Goal: Task Accomplishment & Management: Complete application form

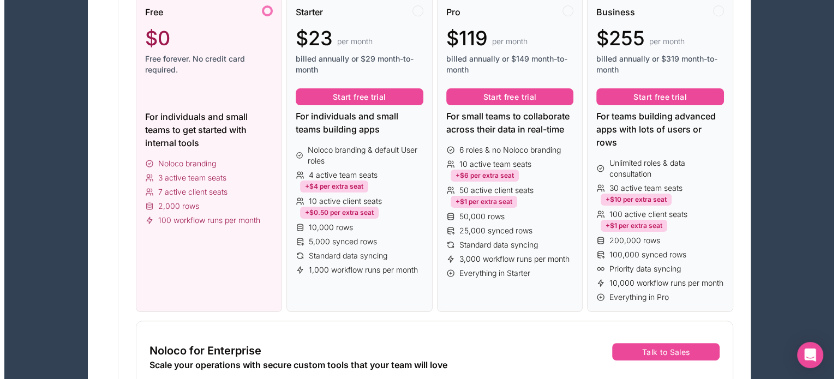
scroll to position [218, 0]
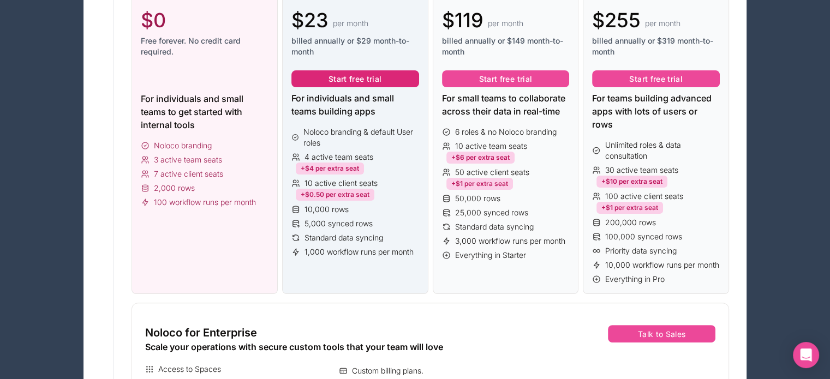
click at [352, 76] on button "Start free trial" at bounding box center [355, 78] width 128 height 17
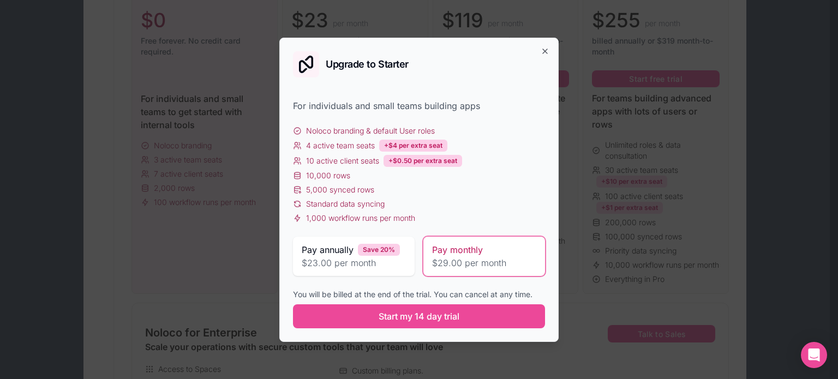
click at [463, 252] on span "Pay monthly" at bounding box center [457, 249] width 51 height 13
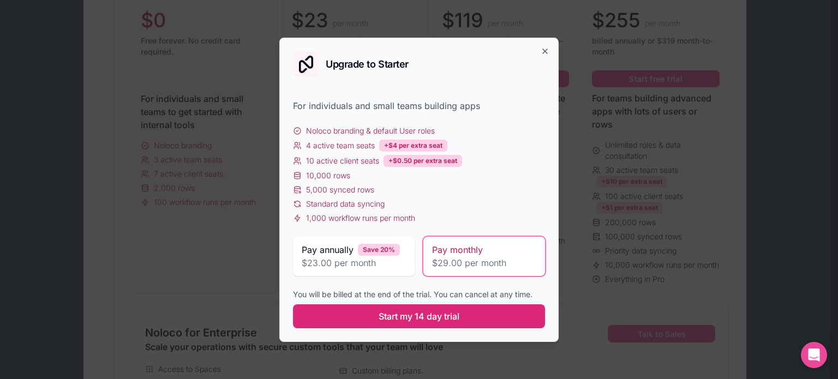
click at [415, 313] on span "Start my 14 day trial" at bounding box center [419, 316] width 81 height 13
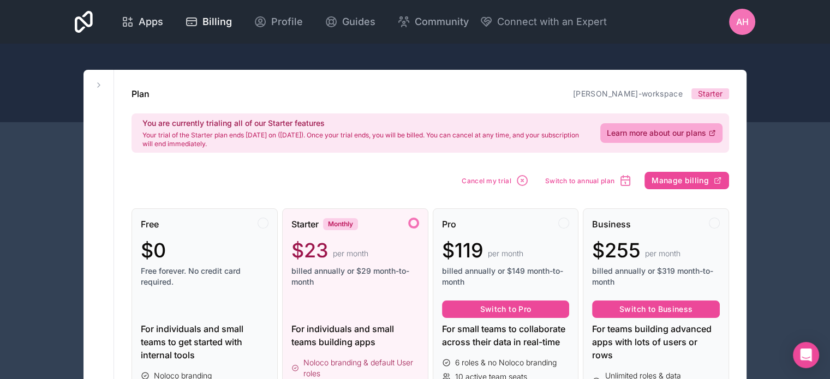
click at [124, 19] on icon at bounding box center [127, 21] width 13 height 13
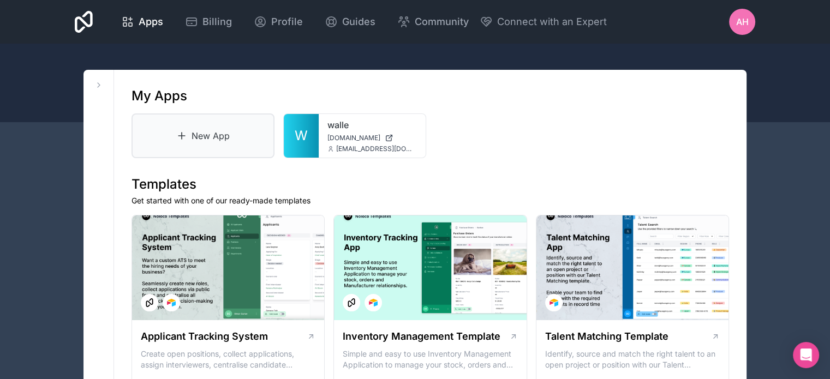
click at [166, 133] on link "New App" at bounding box center [202, 135] width 143 height 45
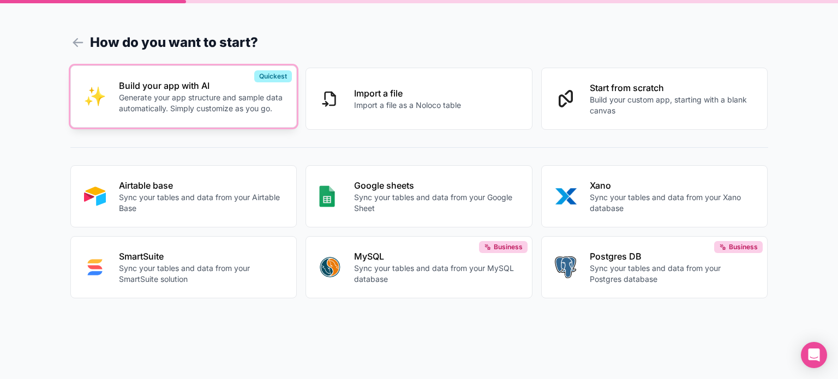
click at [168, 91] on p "Build your app with AI" at bounding box center [201, 85] width 165 height 13
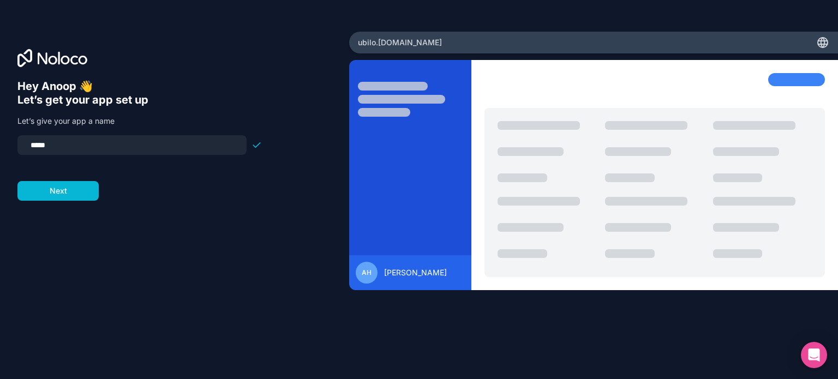
drag, startPoint x: 61, startPoint y: 140, endPoint x: 14, endPoint y: 139, distance: 46.9
click at [14, 139] on div "Hey Anoop 👋 Let’s get your app set up Let’s give your app a name ***** Next" at bounding box center [174, 190] width 349 height 316
type input "*********"
click at [47, 191] on button "Next" at bounding box center [57, 191] width 81 height 20
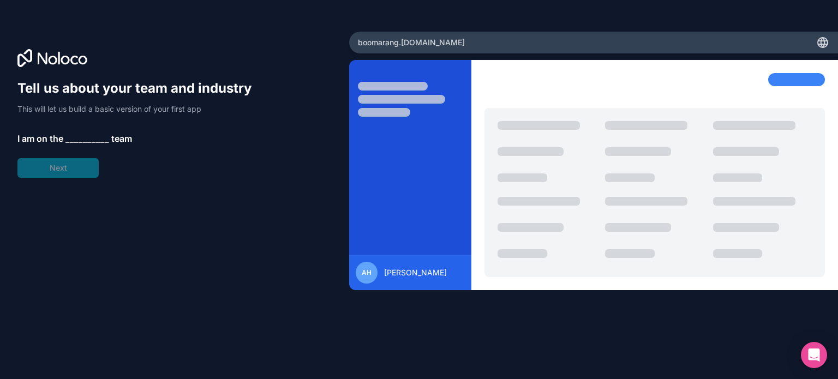
click at [74, 141] on span "__________" at bounding box center [87, 138] width 44 height 13
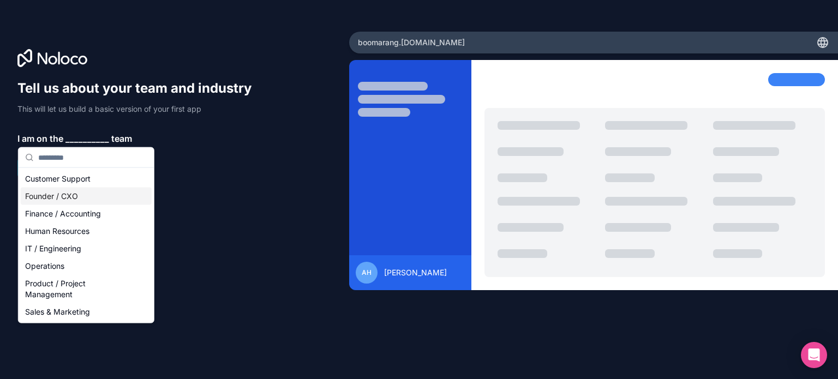
click at [61, 196] on div "Founder / CXO" at bounding box center [86, 196] width 131 height 17
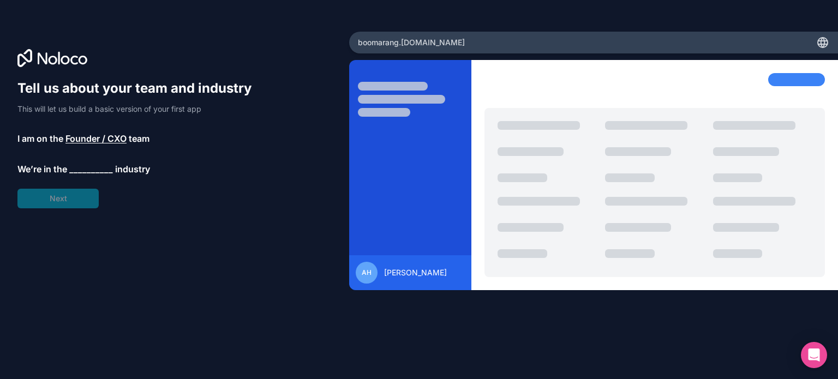
click at [81, 165] on span "__________" at bounding box center [91, 169] width 44 height 13
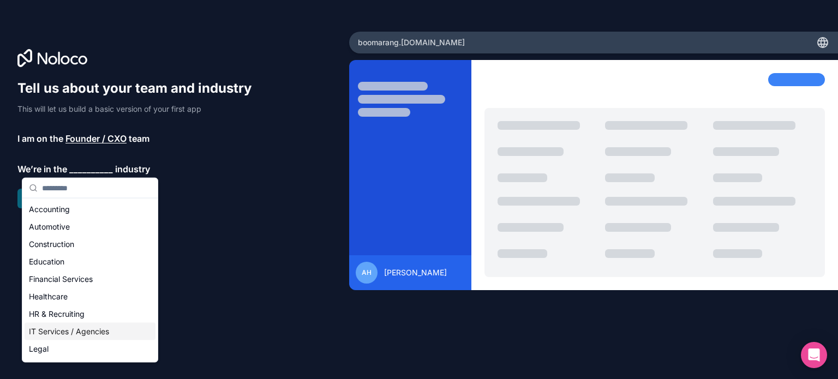
click at [68, 333] on div "IT Services / Agencies" at bounding box center [90, 331] width 131 height 17
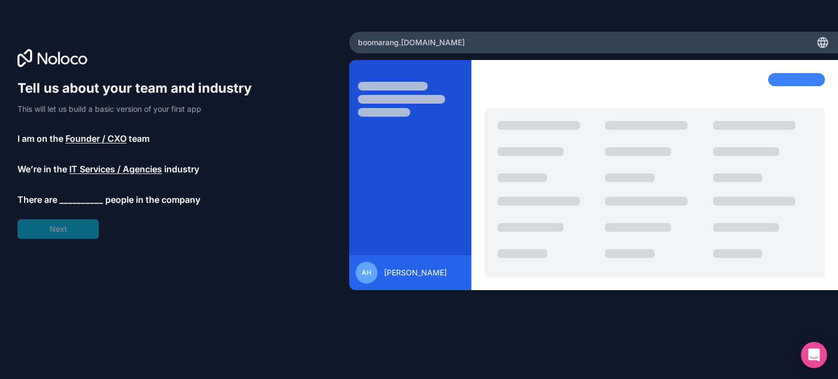
click at [68, 196] on span "__________" at bounding box center [81, 199] width 44 height 13
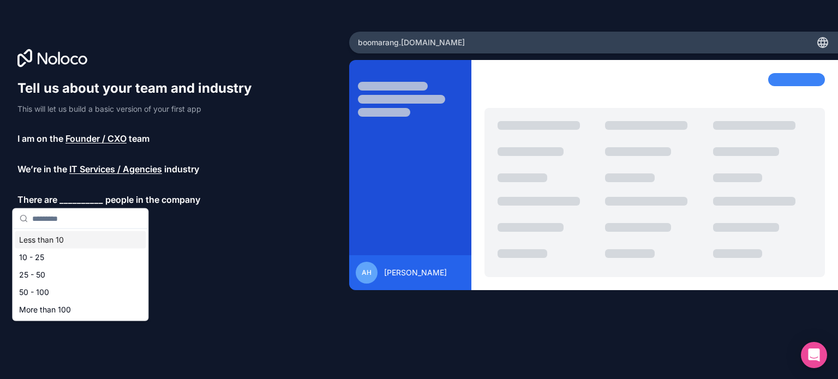
click at [44, 237] on div "Less than 10" at bounding box center [80, 239] width 131 height 17
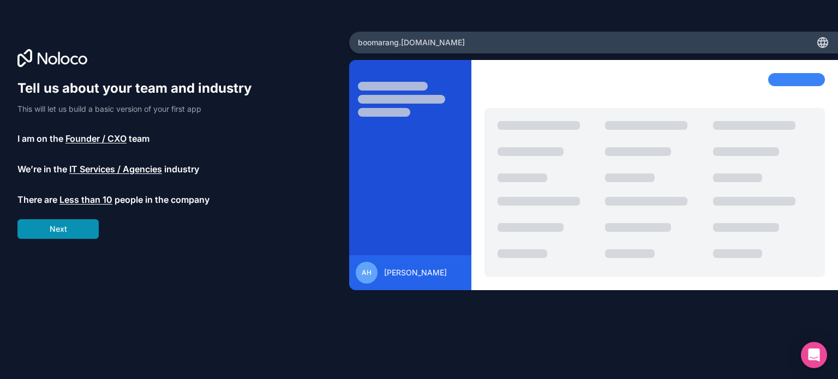
click at [47, 225] on button "Next" at bounding box center [57, 229] width 81 height 20
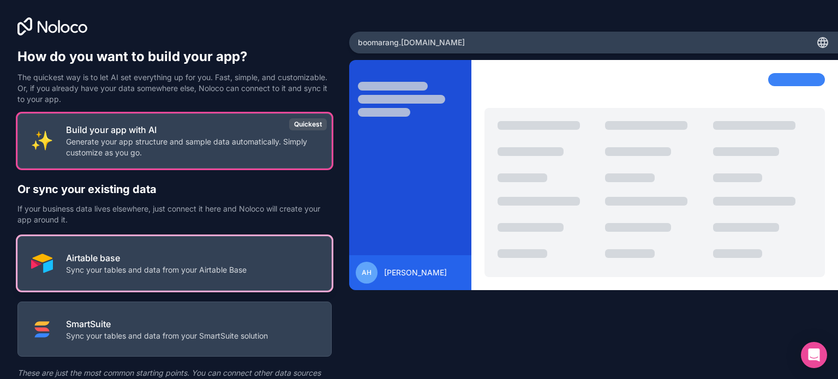
click at [151, 265] on p "Sync your tables and data from your Airtable Base" at bounding box center [156, 270] width 181 height 11
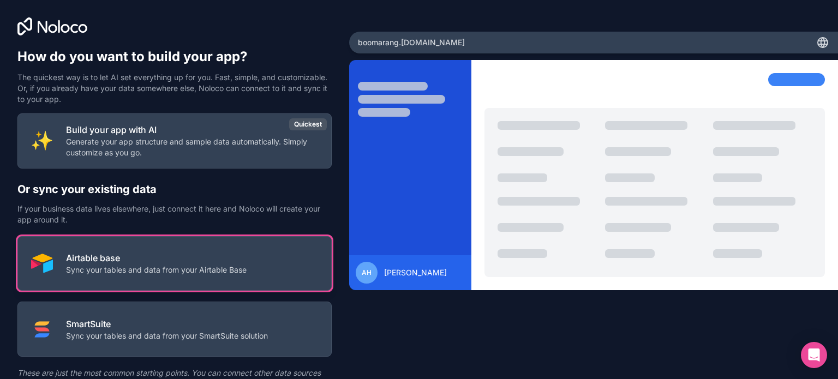
click at [153, 263] on p "Airtable base" at bounding box center [156, 257] width 181 height 13
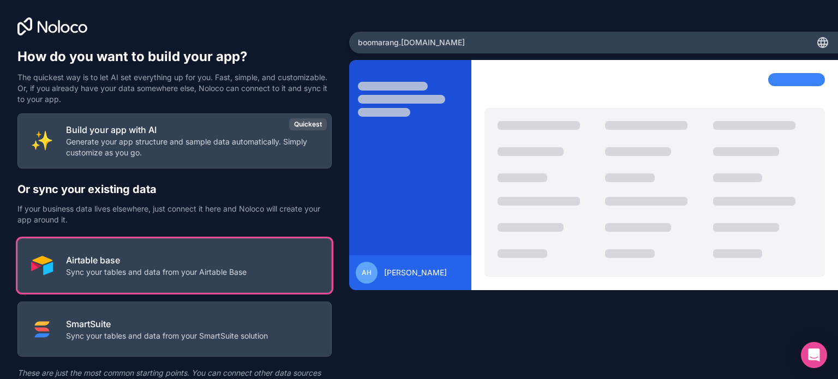
scroll to position [51, 0]
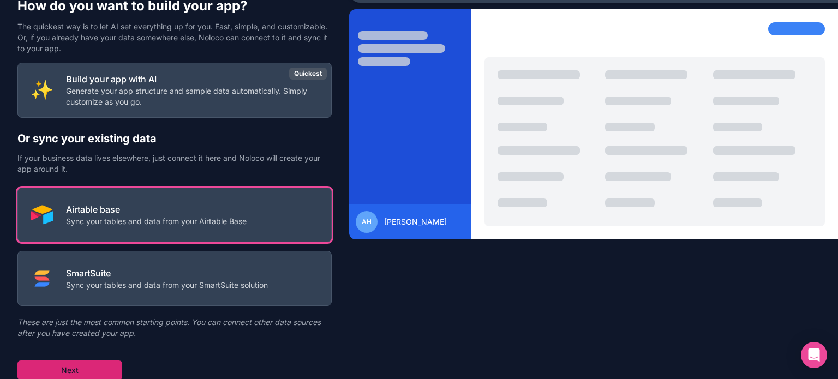
click at [82, 368] on button "Next" at bounding box center [69, 371] width 105 height 20
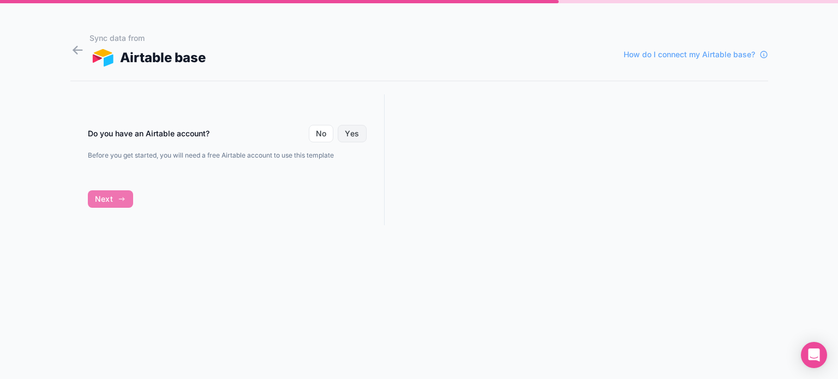
click at [351, 131] on button "Yes" at bounding box center [352, 133] width 28 height 17
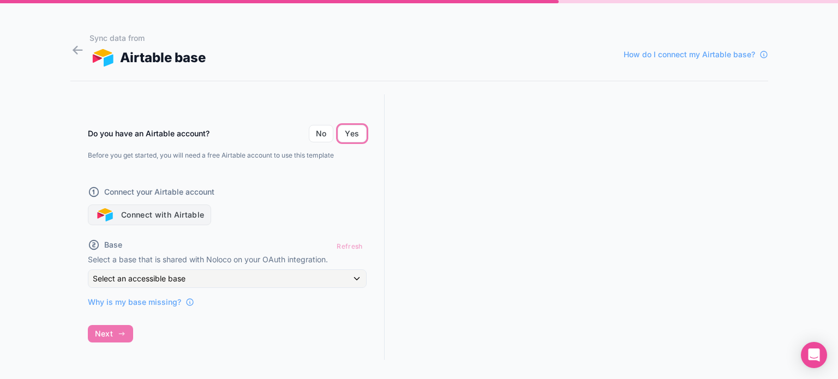
click at [160, 215] on button "Connect with Airtable" at bounding box center [150, 215] width 124 height 21
click at [350, 243] on div "Refresh" at bounding box center [349, 246] width 33 height 16
click at [121, 301] on span "Why is my base missing?" at bounding box center [134, 302] width 93 height 11
click at [173, 211] on button "Connect with Airtable" at bounding box center [150, 215] width 124 height 21
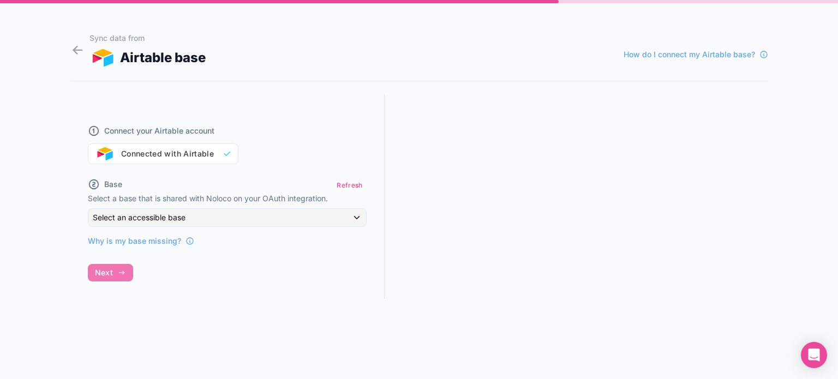
click at [164, 151] on div "Connect your Airtable account Connected with Airtable" at bounding box center [227, 138] width 279 height 52
click at [164, 155] on div "Connect your Airtable account Connected with Airtable" at bounding box center [227, 138] width 279 height 52
click at [166, 219] on span "Select an accessible base" at bounding box center [139, 217] width 93 height 9
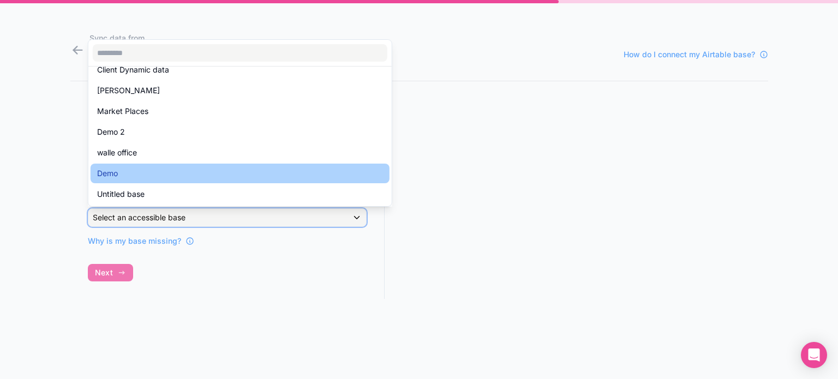
scroll to position [209, 0]
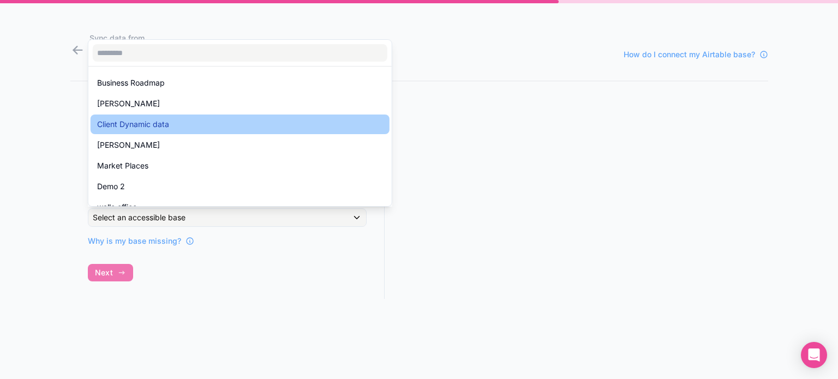
click at [125, 123] on span "Client Dynamic data" at bounding box center [133, 124] width 72 height 13
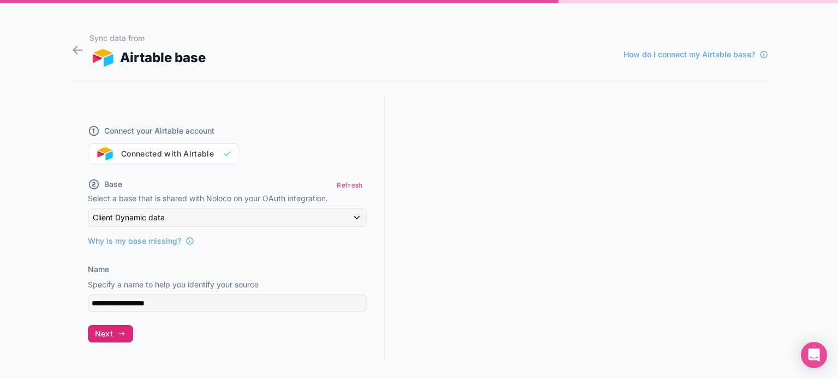
click at [113, 329] on button "Next" at bounding box center [110, 333] width 45 height 17
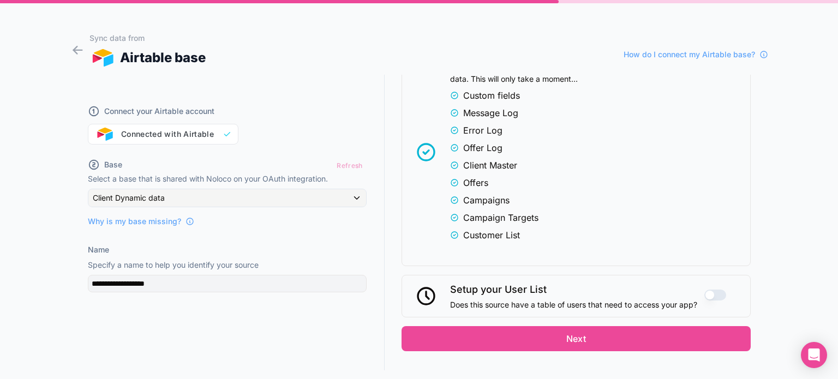
scroll to position [313, 0]
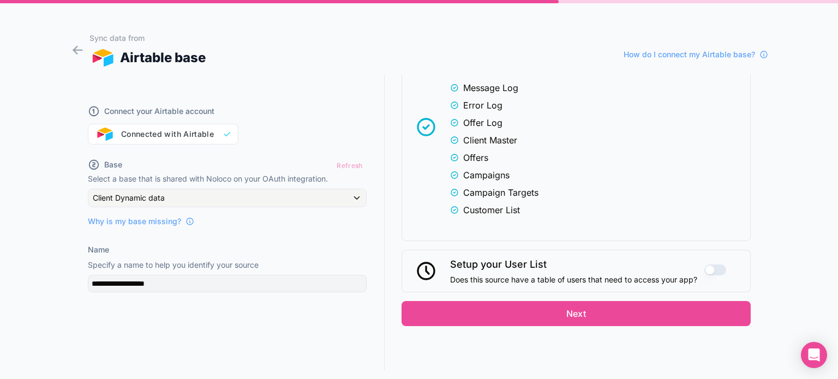
click at [704, 266] on button "Use setting" at bounding box center [715, 270] width 22 height 11
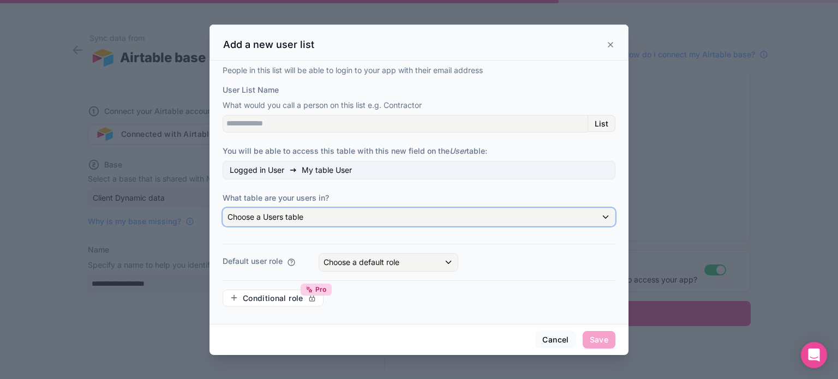
click at [441, 223] on div "Choose a Users table" at bounding box center [419, 216] width 392 height 17
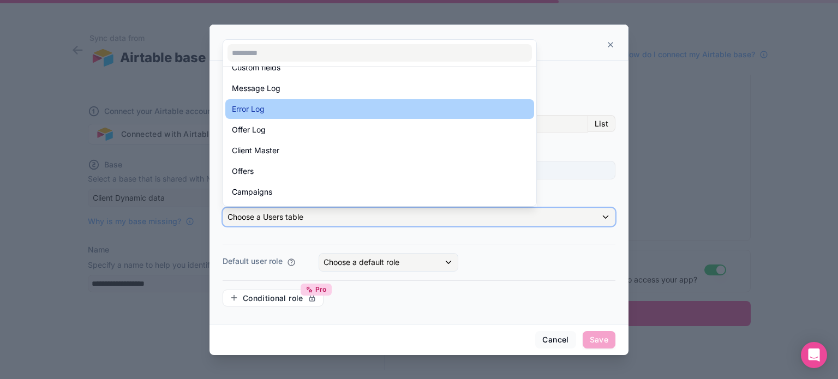
scroll to position [73, 0]
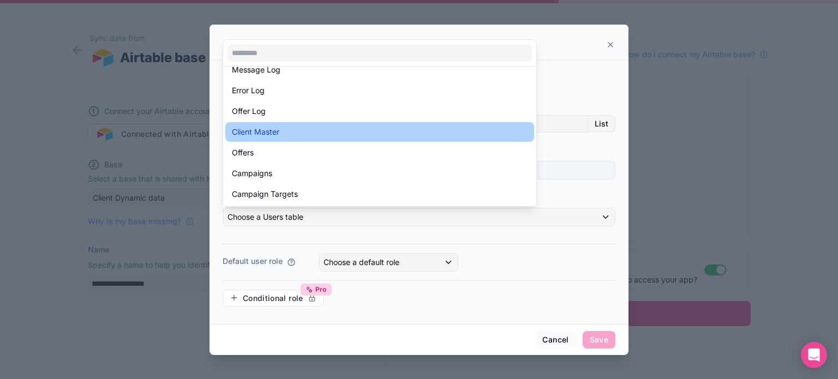
click at [280, 130] on div "Client Master" at bounding box center [380, 131] width 296 height 13
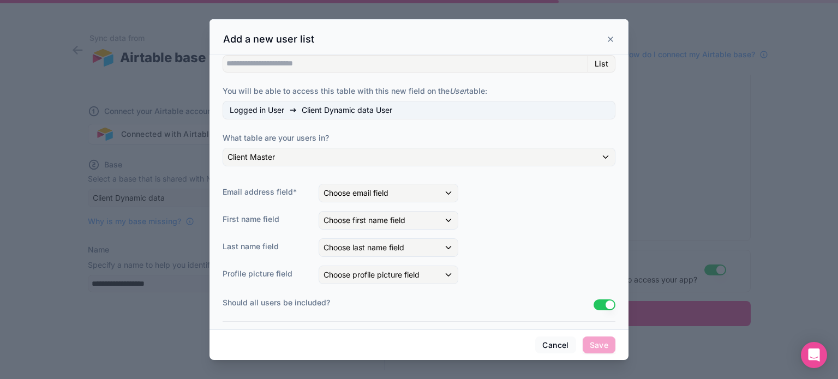
scroll to position [109, 0]
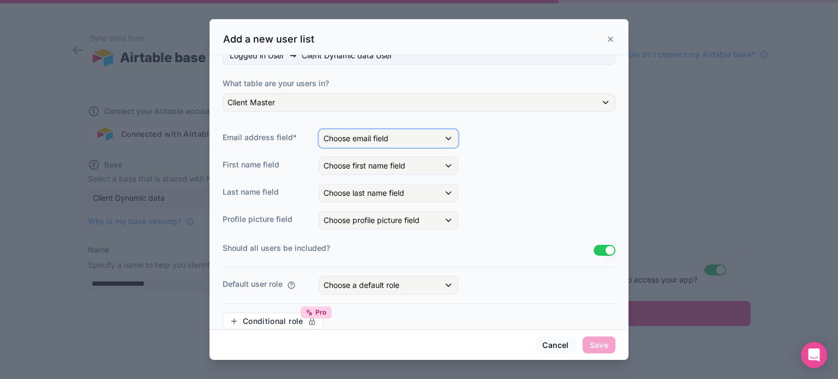
click at [448, 137] on div "Choose email field" at bounding box center [388, 138] width 139 height 17
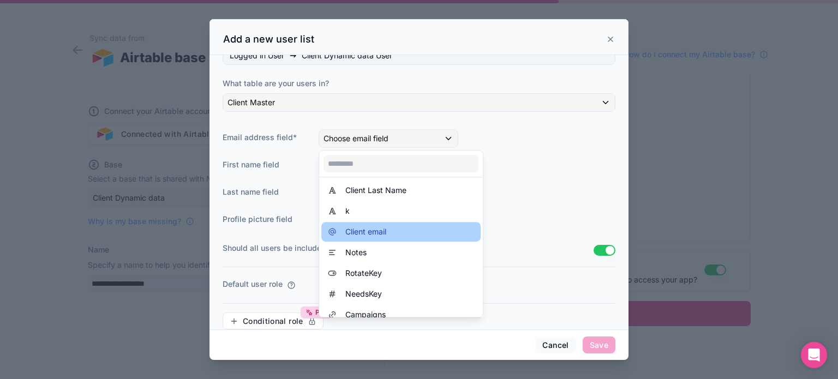
click at [385, 234] on span "Client email" at bounding box center [365, 231] width 41 height 13
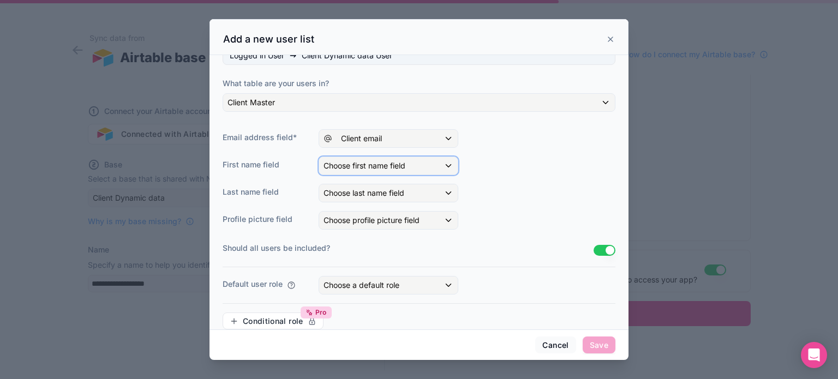
click at [410, 166] on div "Choose first name field" at bounding box center [388, 165] width 139 height 17
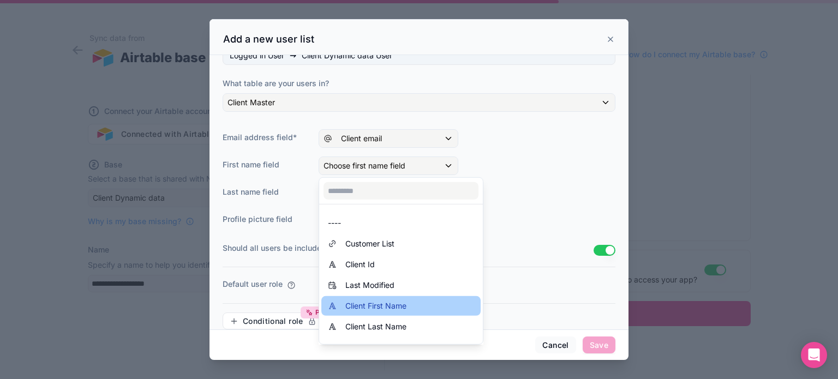
click at [386, 303] on span "Client First Name" at bounding box center [375, 305] width 61 height 13
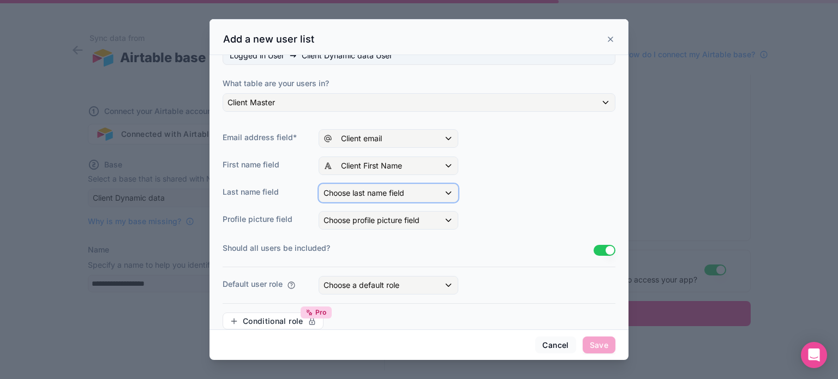
click at [429, 191] on div "Choose last name field" at bounding box center [388, 192] width 139 height 17
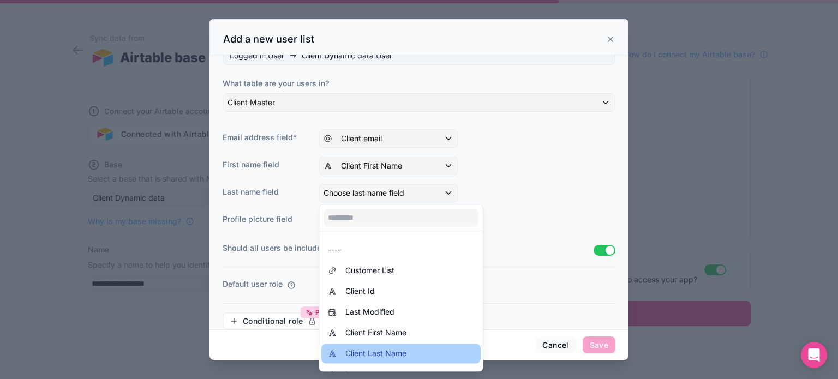
click at [391, 353] on span "Client Last Name" at bounding box center [375, 353] width 61 height 13
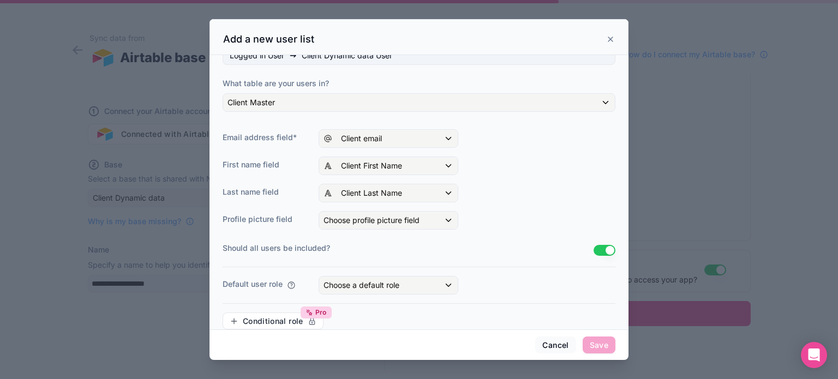
click at [593, 249] on button "Use setting" at bounding box center [604, 250] width 22 height 11
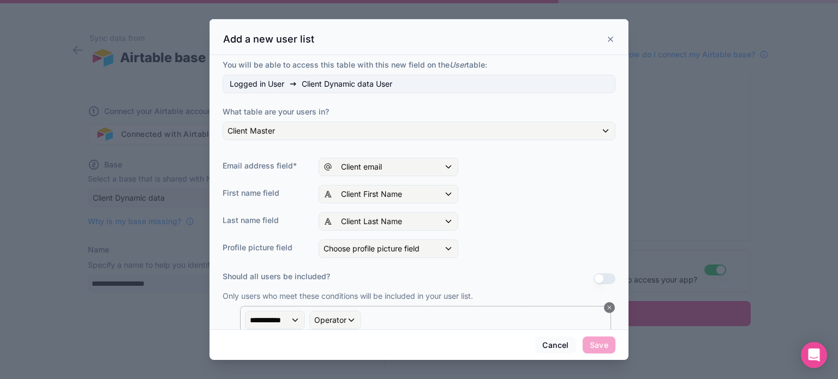
scroll to position [55, 0]
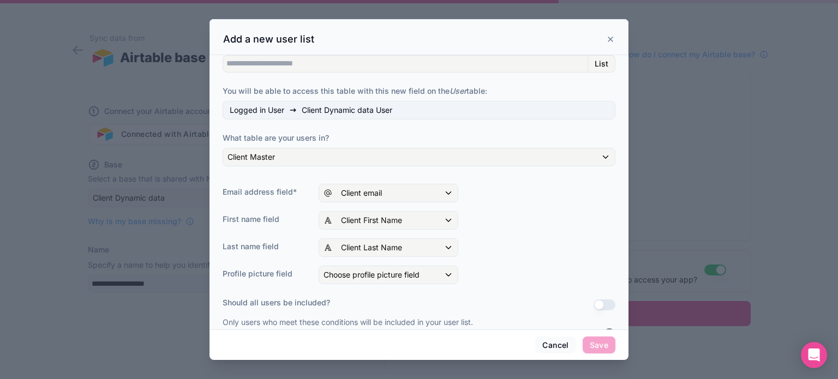
click at [611, 38] on icon at bounding box center [610, 39] width 4 height 4
